Goal: Contribute content: Add original content to the website for others to see

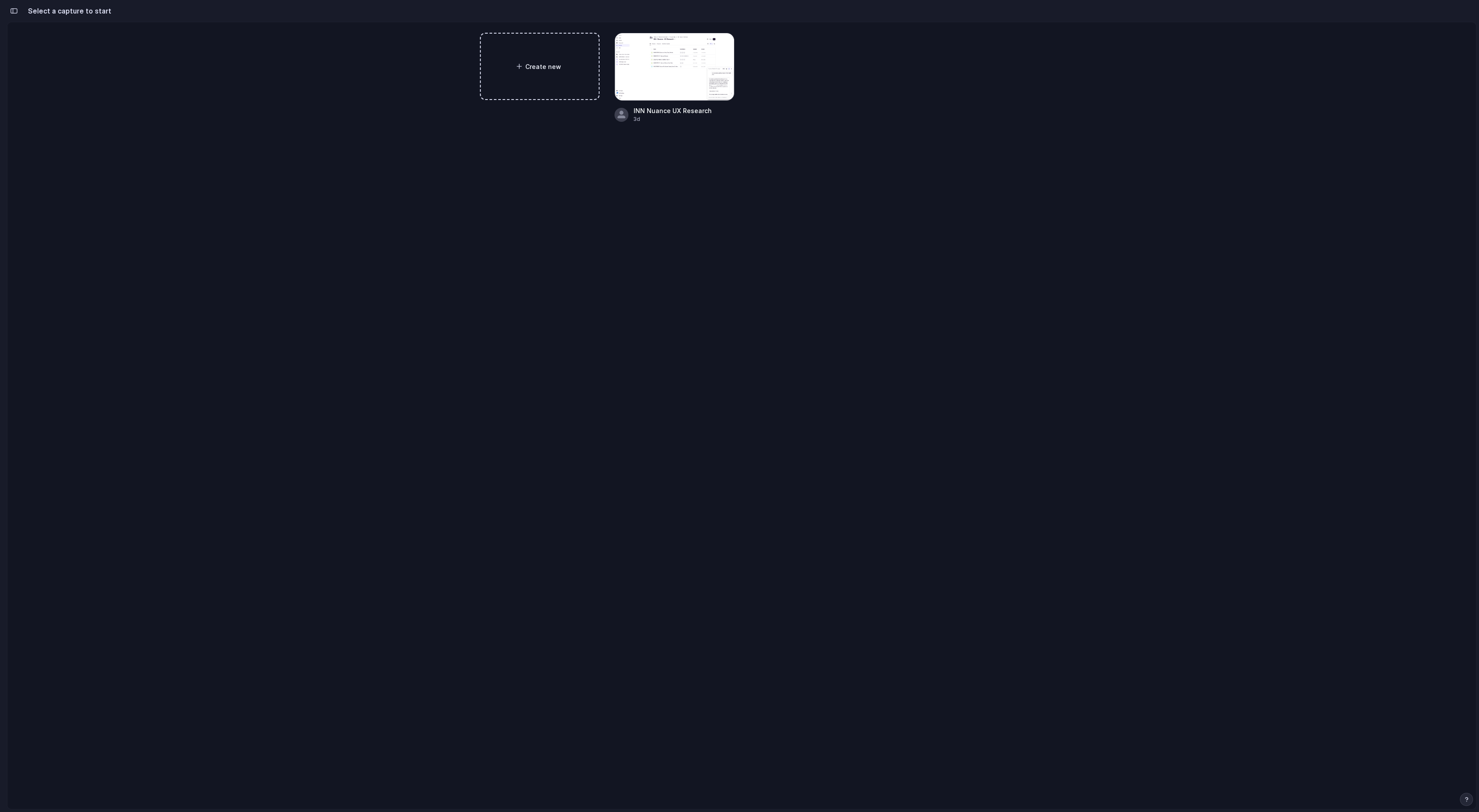
click at [30, 9] on h2 "Select a capture to start" at bounding box center [67, 11] width 87 height 11
click at [556, 65] on span "Create new" at bounding box center [544, 66] width 37 height 9
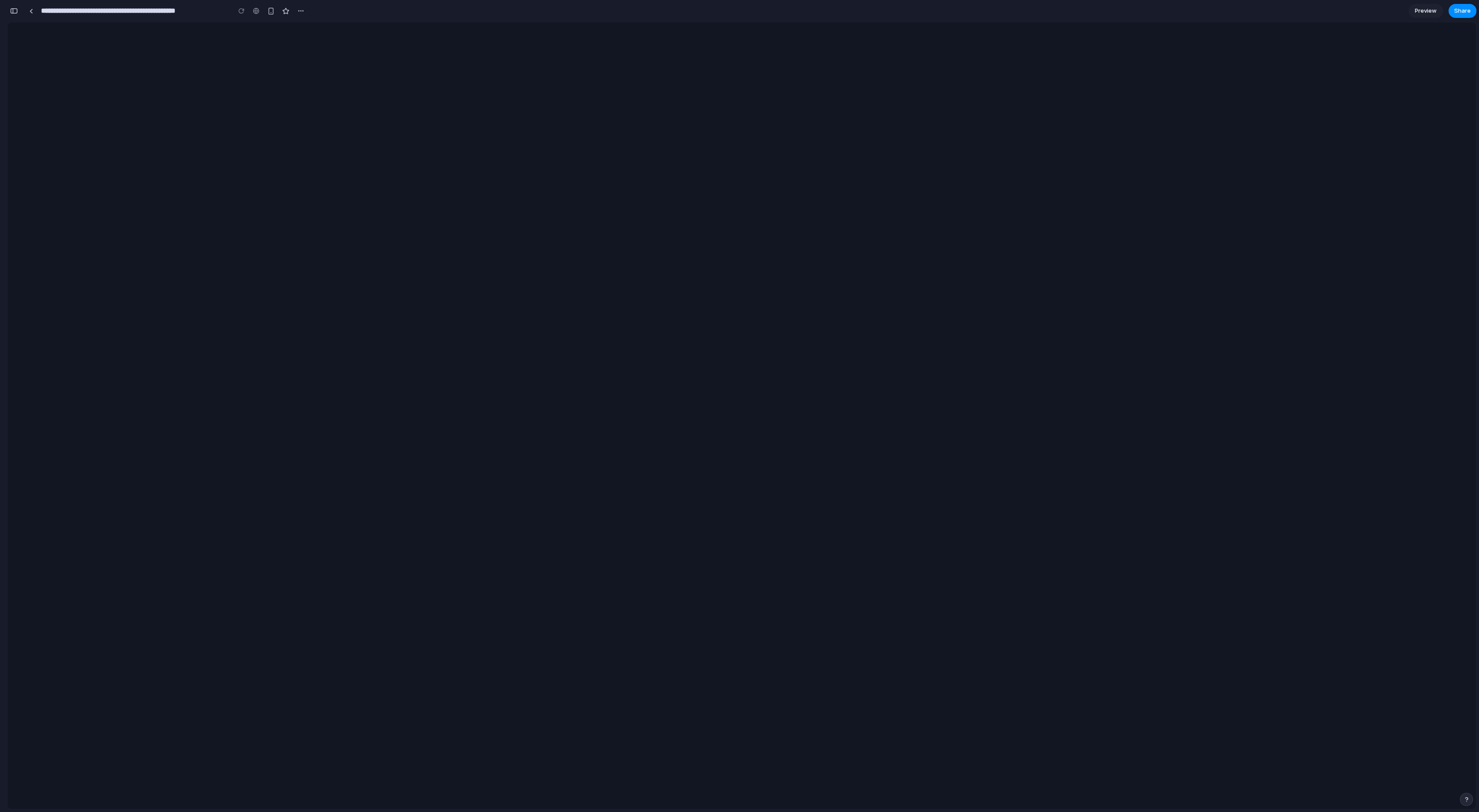
scroll to position [653, 0]
click at [14, 8] on div "button" at bounding box center [13, 11] width 8 height 6
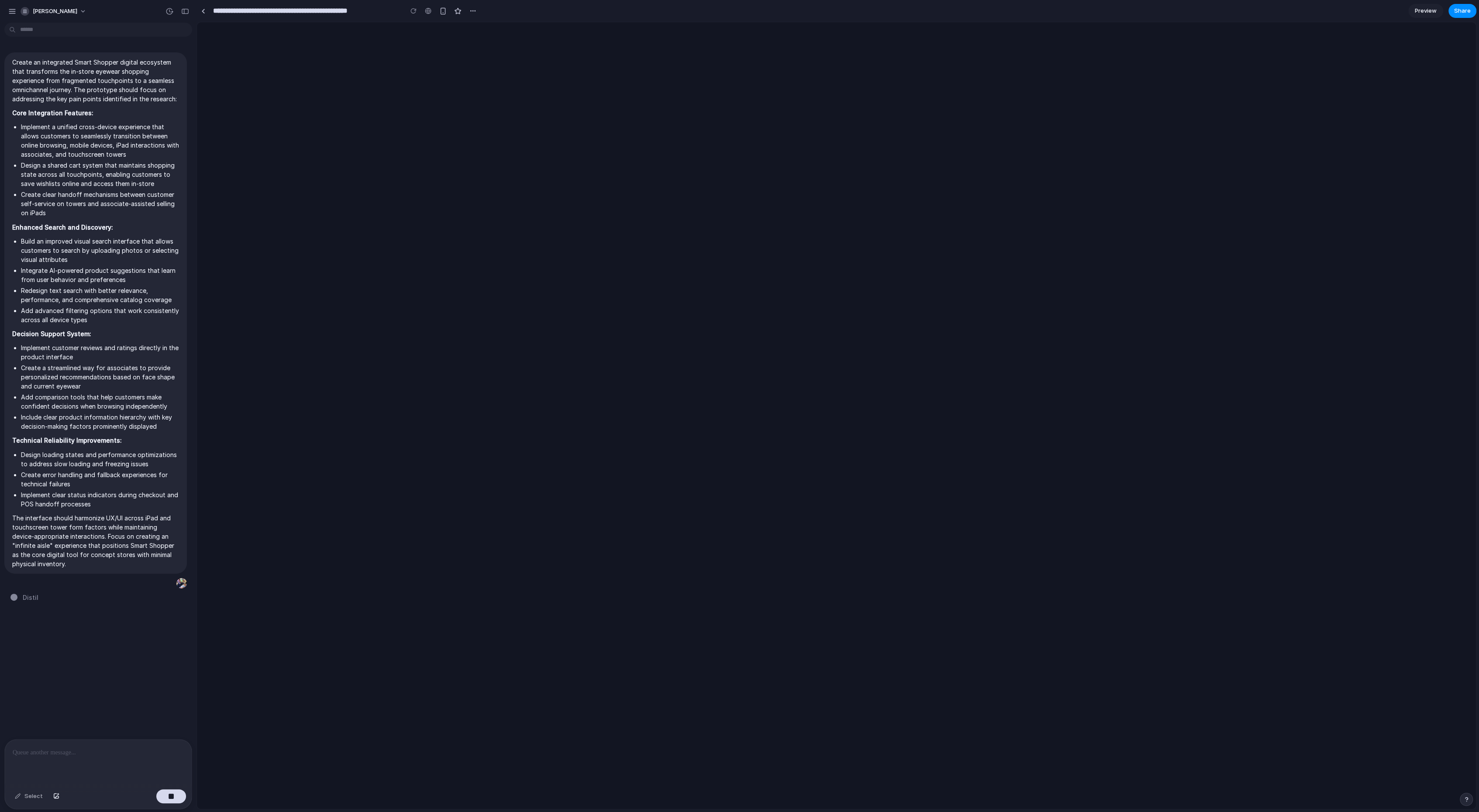
scroll to position [0, 0]
click at [185, 10] on div "button" at bounding box center [185, 11] width 8 height 6
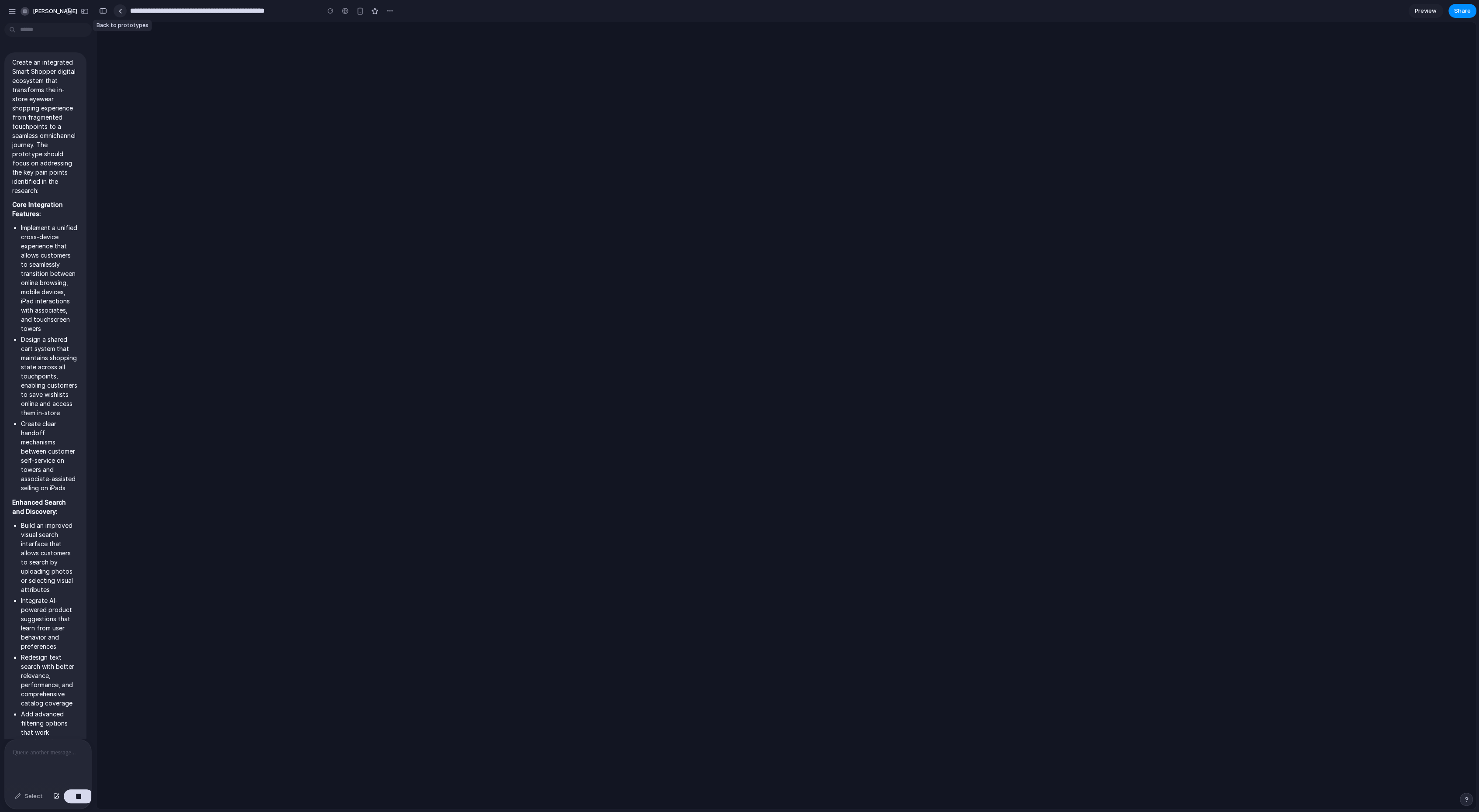
click at [123, 13] on link at bounding box center [120, 11] width 13 height 13
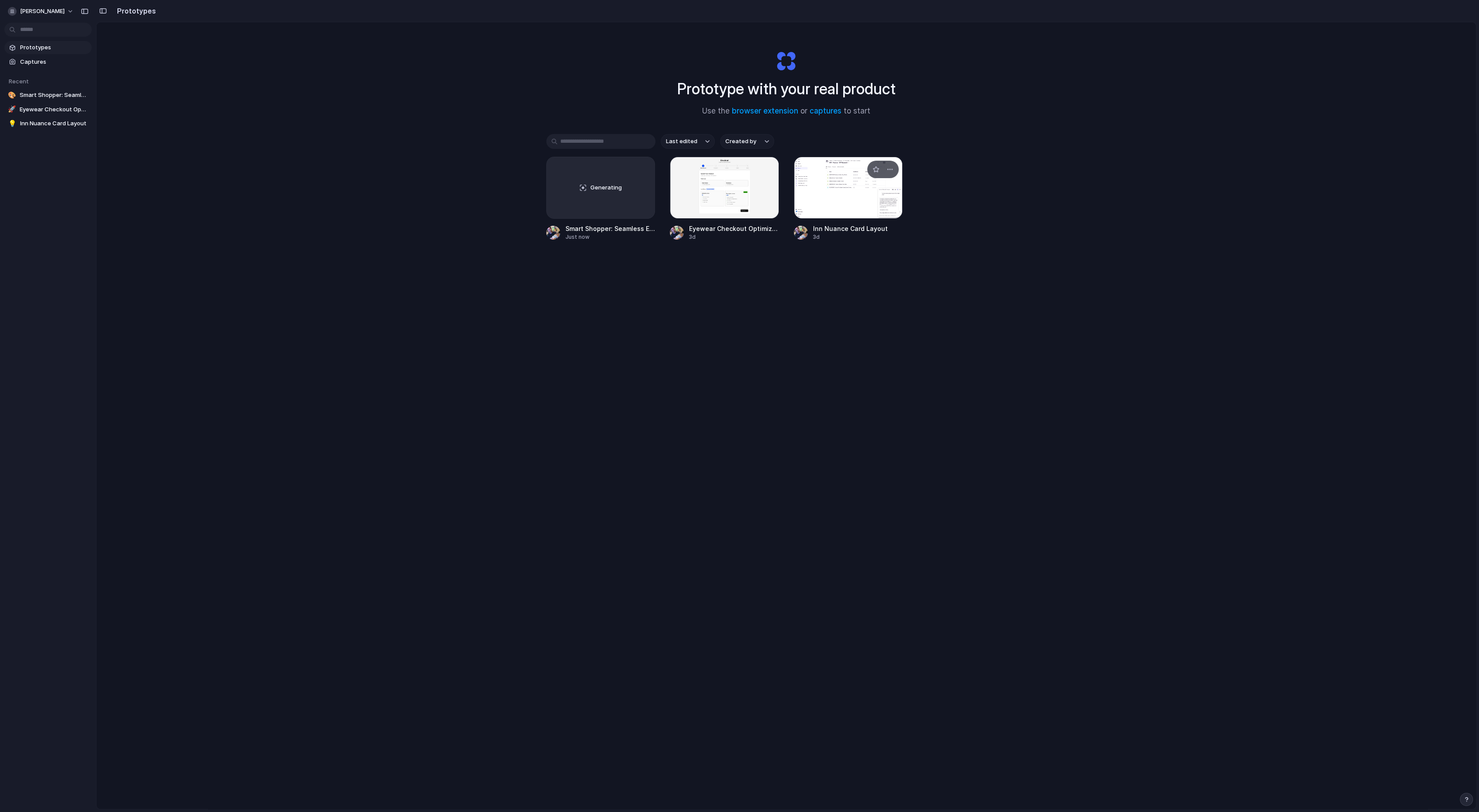
click at [838, 186] on div at bounding box center [848, 187] width 109 height 62
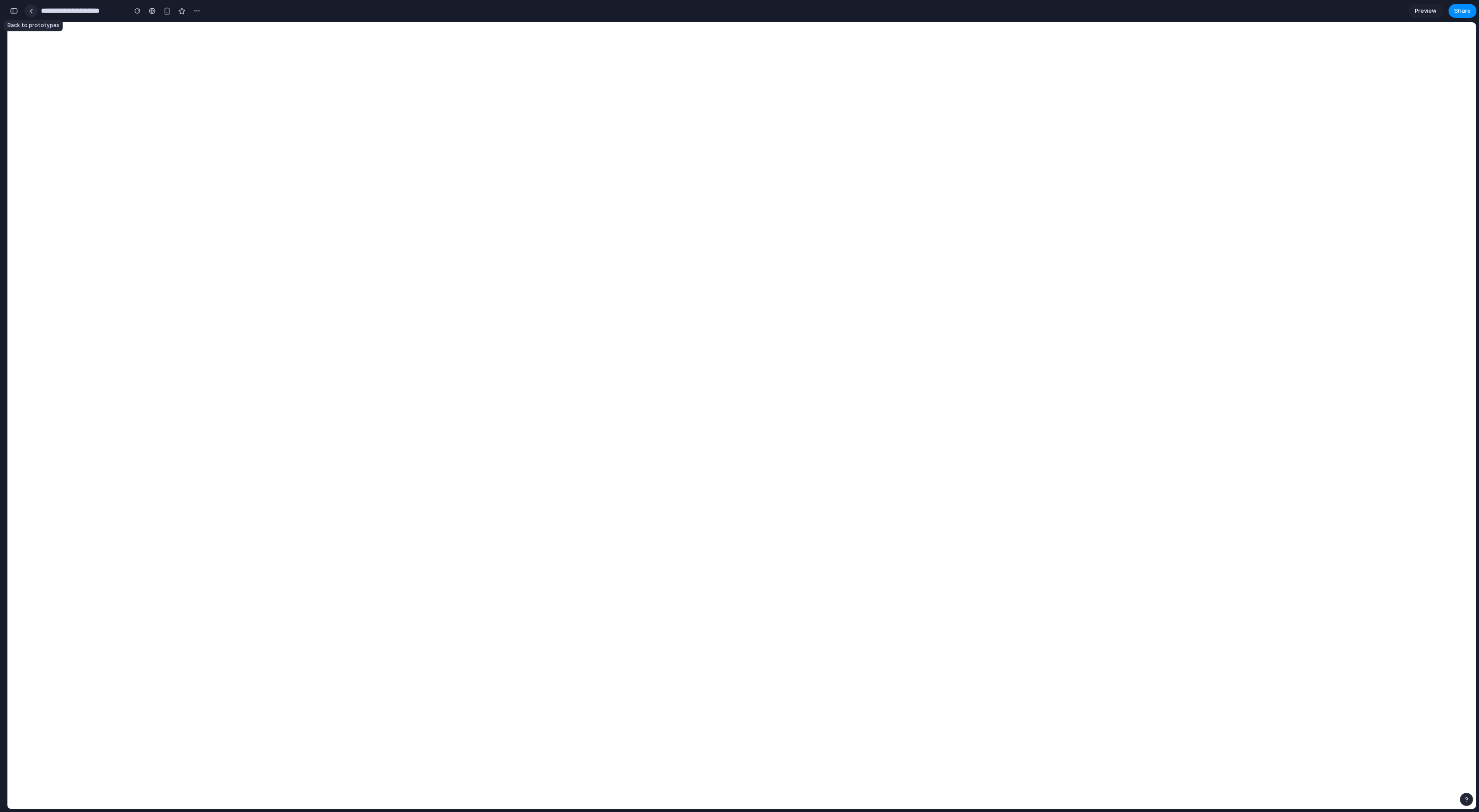
click at [34, 10] on link at bounding box center [30, 11] width 13 height 13
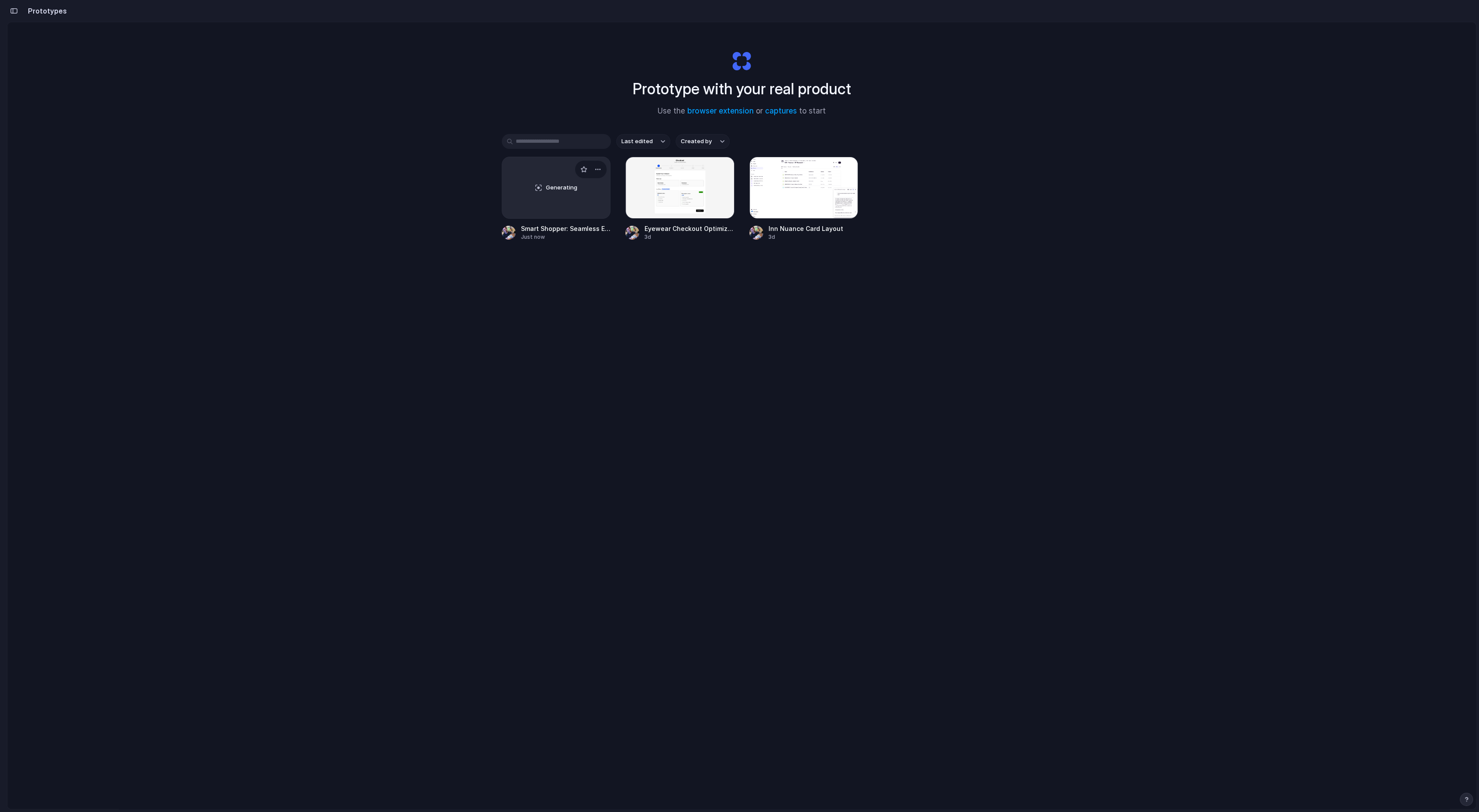
click at [562, 233] on div "Just now" at bounding box center [566, 237] width 90 height 8
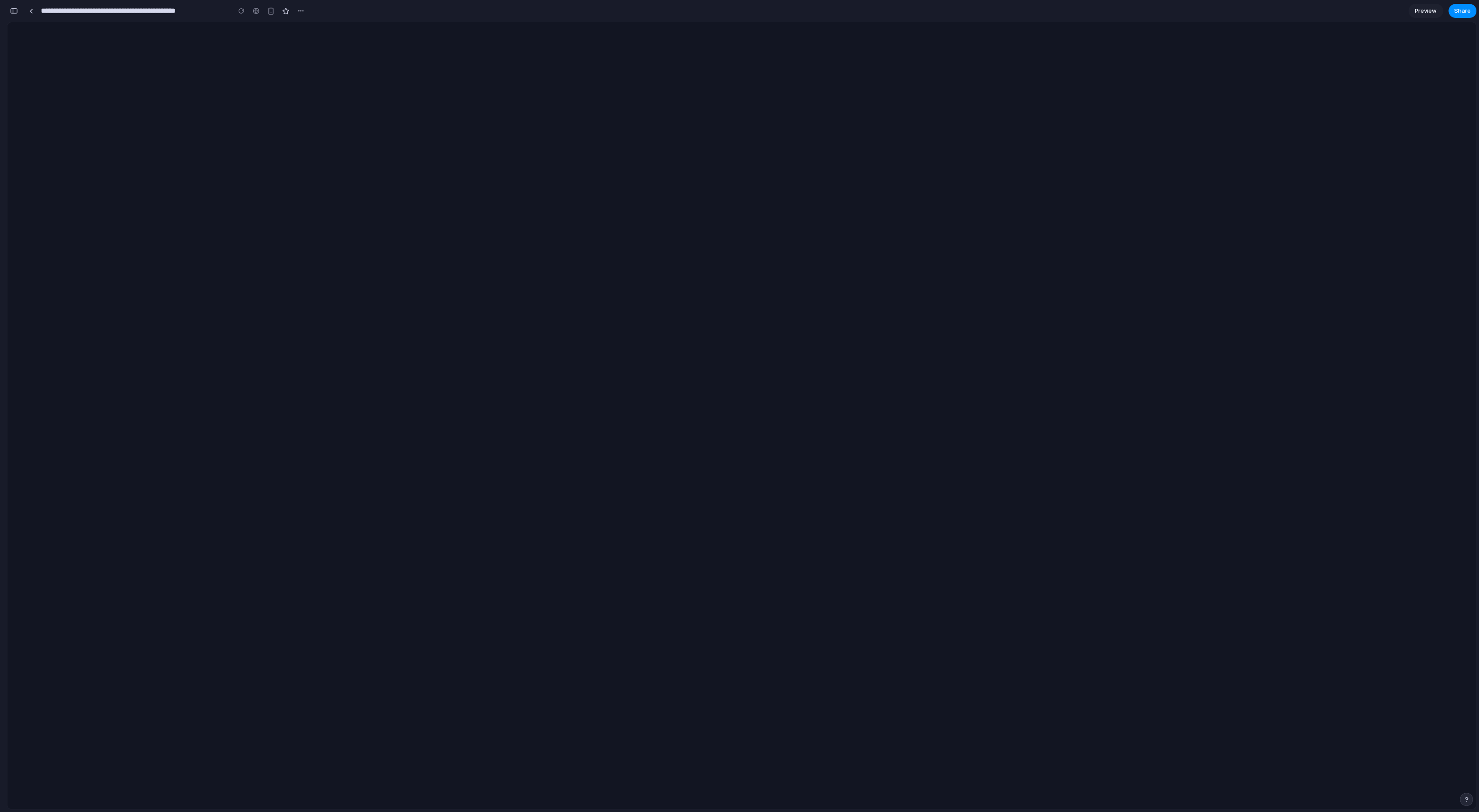
scroll to position [653, 0]
click at [298, 15] on button "button" at bounding box center [300, 11] width 13 height 13
click at [33, 12] on link at bounding box center [30, 11] width 13 height 13
